Goal: Check status: Check status

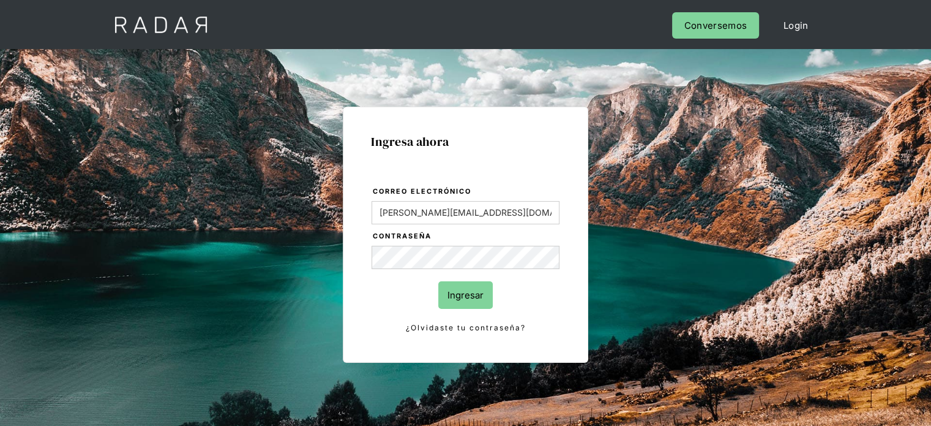
click at [467, 303] on input "Ingresar" at bounding box center [465, 295] width 55 height 28
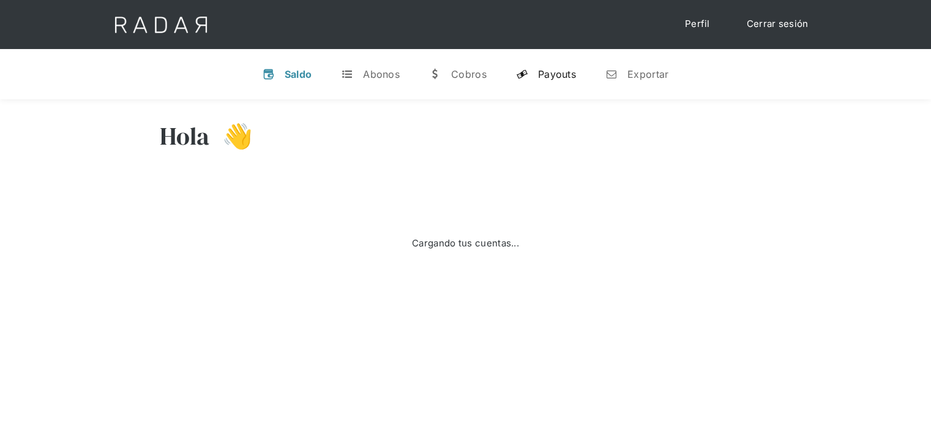
click at [562, 70] on div "Payouts" at bounding box center [557, 74] width 38 height 12
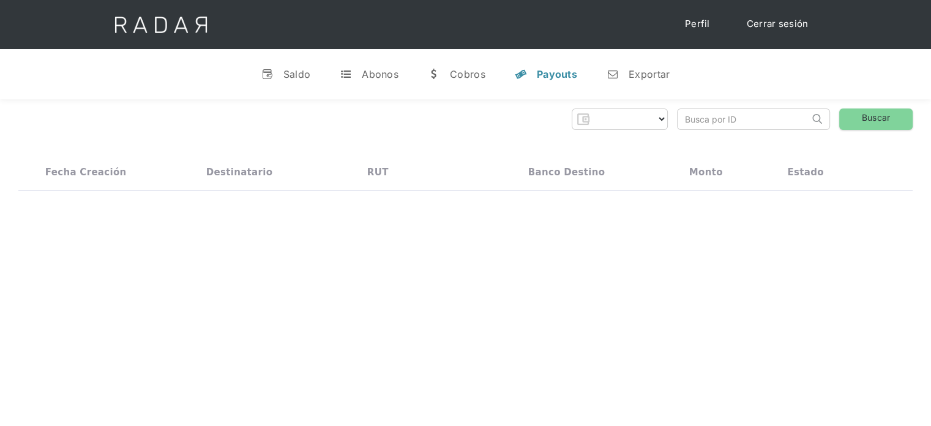
select select "prontopaga"
click at [745, 117] on input "search" at bounding box center [744, 119] width 132 height 20
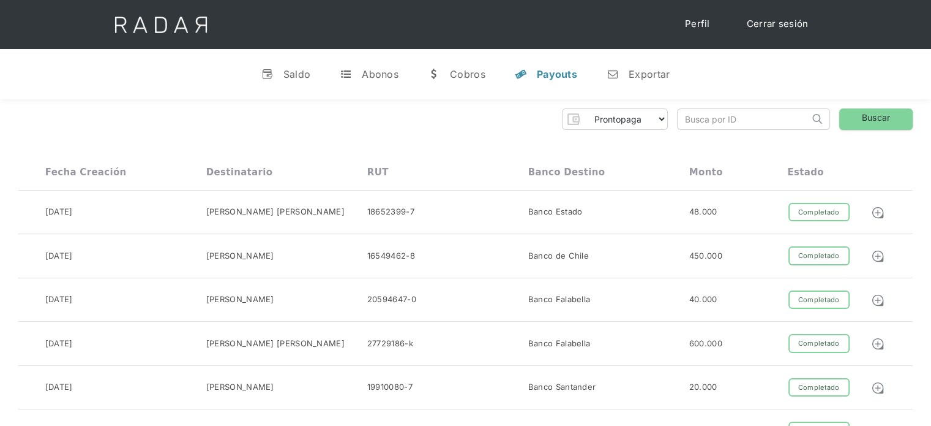
click at [745, 117] on input "search" at bounding box center [744, 119] width 132 height 20
paste input "2186b4e9-42b7-4889-a7ab-5d9ac3bffa92"
type input "2186b4e9-42b7-4889-a7ab-5d9ac3bffa92"
click at [879, 124] on link "Buscar" at bounding box center [876, 118] width 73 height 21
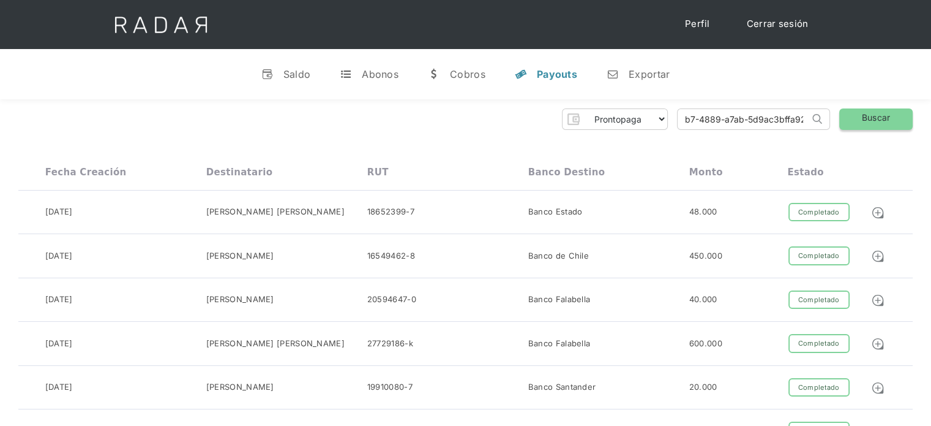
scroll to position [0, 0]
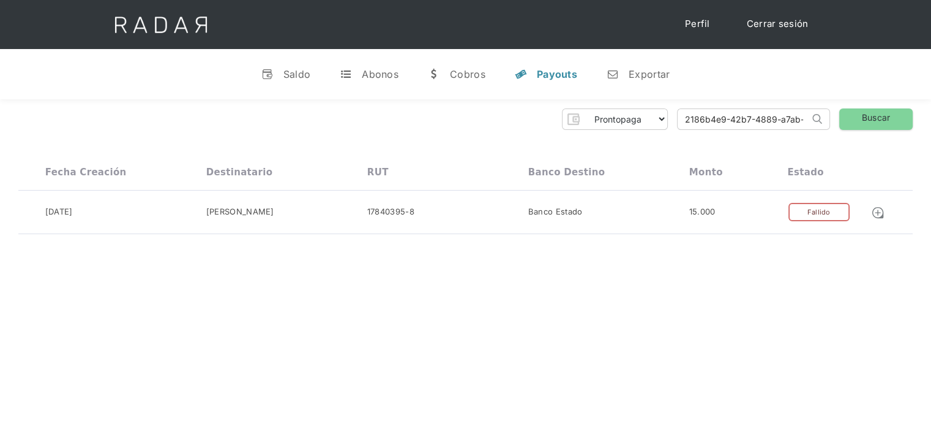
click at [884, 30] on div "Cerrar sesión Perfil" at bounding box center [465, 24] width 931 height 49
click at [358, 254] on div "Hola Evans 👋 Cargando tus cuentas... Nombre de la empresa • Conectada • Descone…" at bounding box center [465, 312] width 931 height 426
